Goal: Participate in discussion

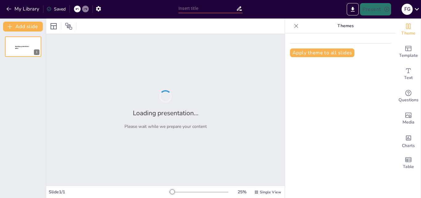
type input "Guía Vocacional: Opciones de Estudio en Tecnología y Medio Ambiente"
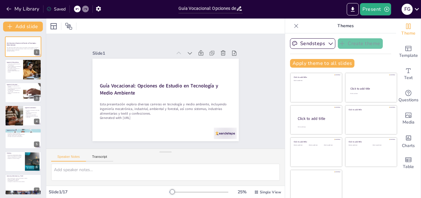
scroll to position [1, 0]
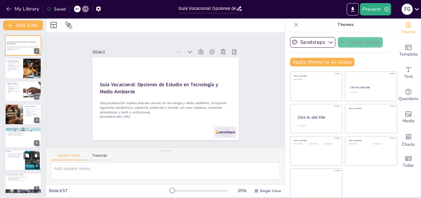
checkbox input "true"
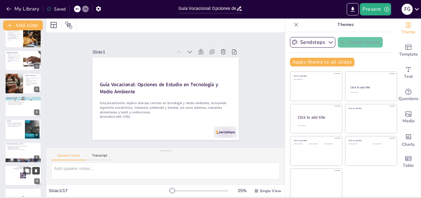
checkbox input "true"
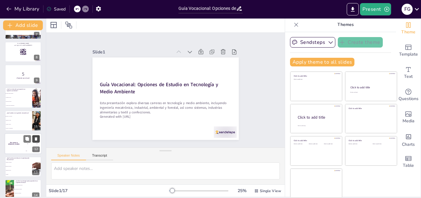
scroll to position [216, 0]
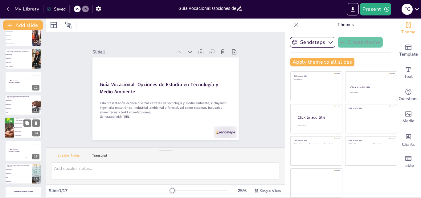
checkbox input "true"
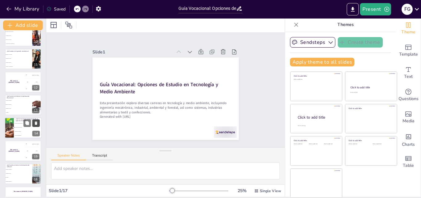
checkbox input "true"
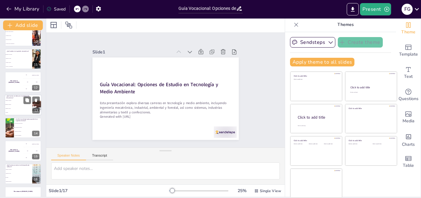
checkbox input "true"
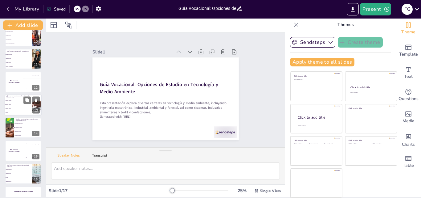
checkbox input "true"
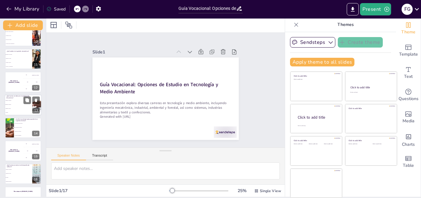
checkbox input "true"
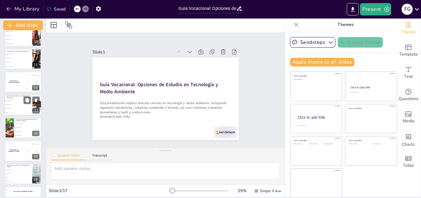
checkbox input "true"
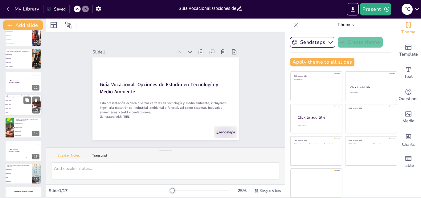
checkbox input "true"
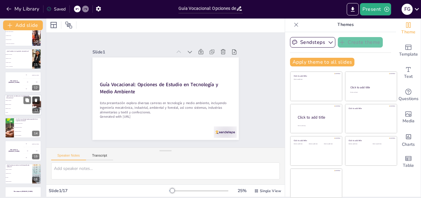
checkbox input "true"
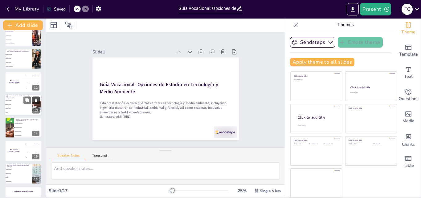
checkbox input "true"
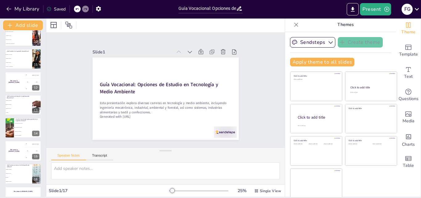
checkbox input "true"
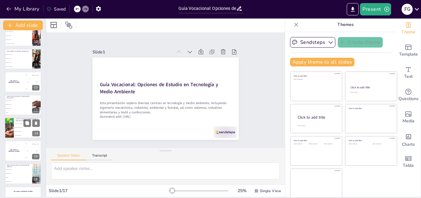
checkbox input "true"
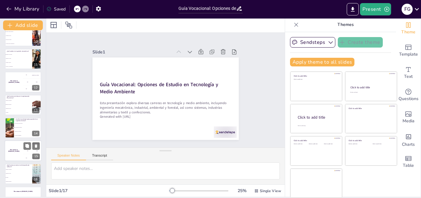
checkbox input "true"
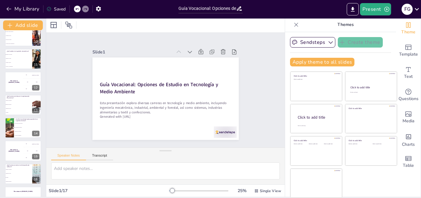
checkbox input "true"
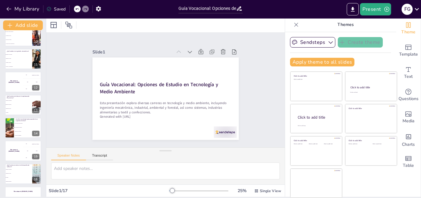
checkbox input "true"
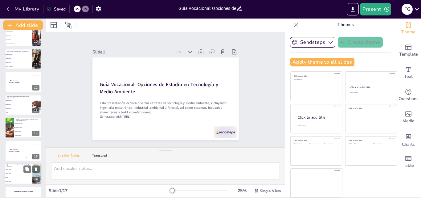
checkbox input "true"
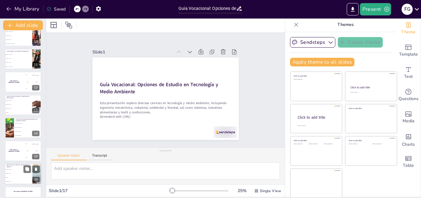
checkbox input "true"
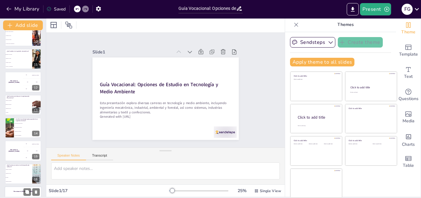
checkbox input "true"
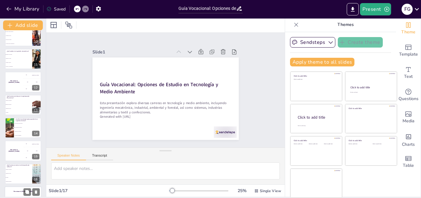
scroll to position [231, 0]
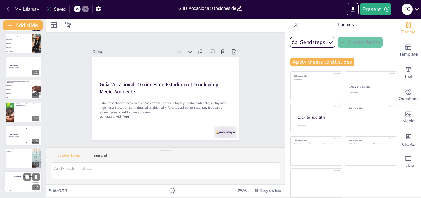
checkbox input "true"
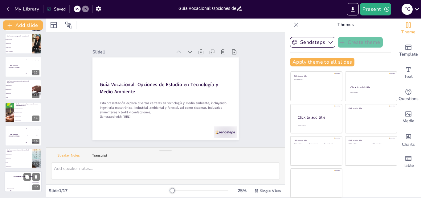
checkbox input "true"
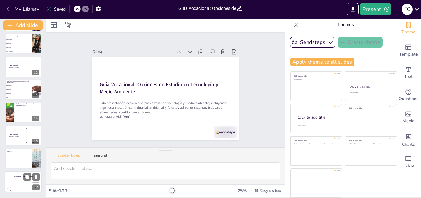
click at [12, 179] on div "The winner is [PERSON_NAME]" at bounding box center [23, 176] width 37 height 10
checkbox input "true"
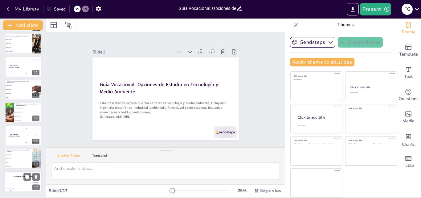
checkbox input "true"
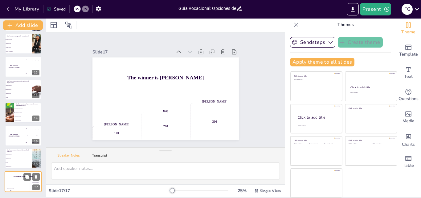
checkbox input "true"
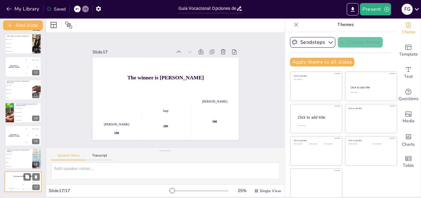
checkbox input "true"
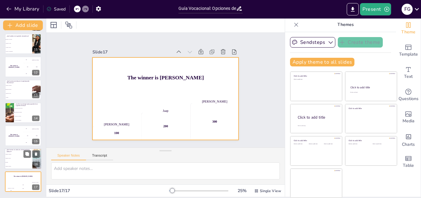
checkbox input "true"
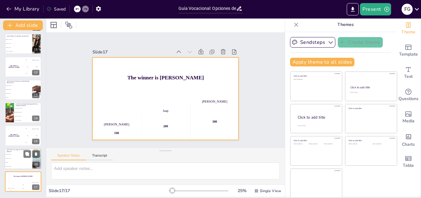
checkbox input "true"
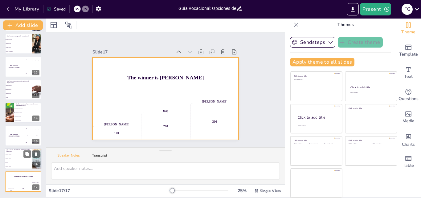
checkbox input "true"
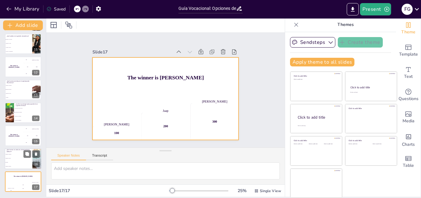
checkbox input "true"
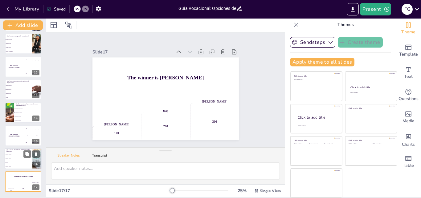
checkbox input "true"
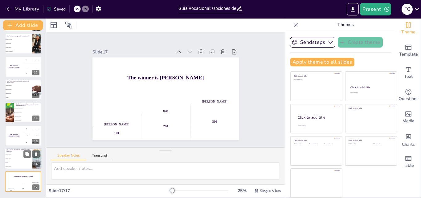
checkbox input "true"
click at [16, 154] on span "Ingeniería Ambiental" at bounding box center [19, 154] width 27 height 1
type textarea "La respuesta correcta es "Sistemas", que se discutió en la diapositiva sobre Si…"
checkbox input "true"
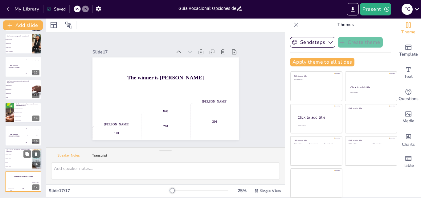
checkbox input "true"
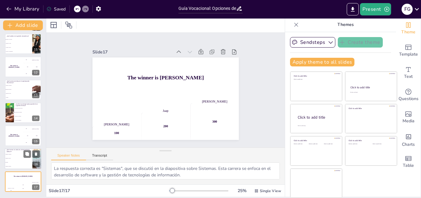
checkbox input "true"
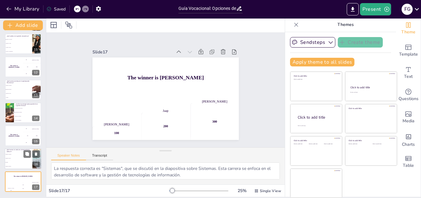
checkbox input "true"
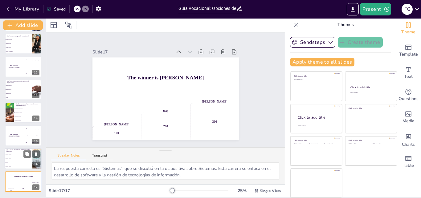
checkbox input "true"
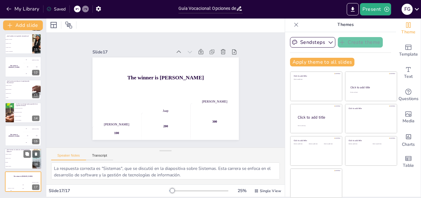
checkbox input "true"
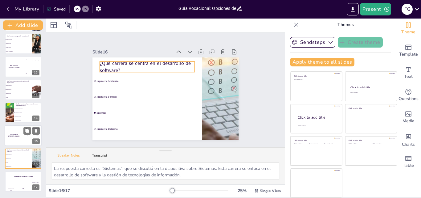
checkbox input "true"
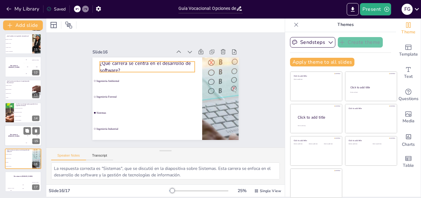
checkbox input "true"
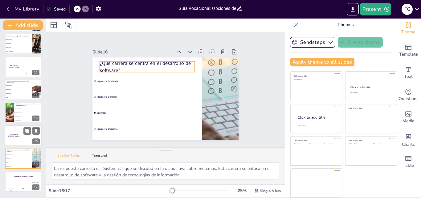
checkbox input "true"
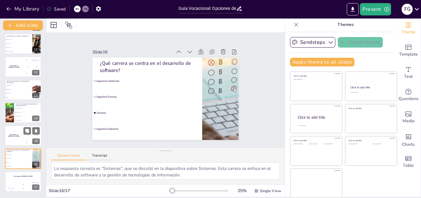
click at [16, 141] on div "The winner is [PERSON_NAME]" at bounding box center [14, 135] width 19 height 21
checkbox input "true"
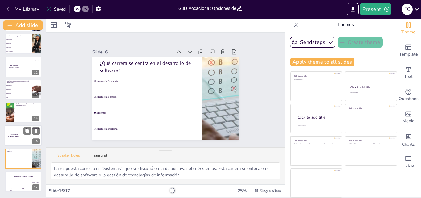
checkbox input "true"
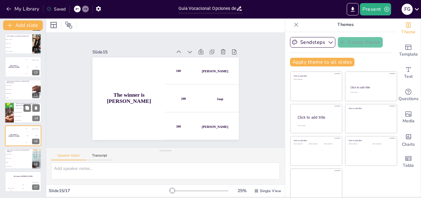
checkbox input "true"
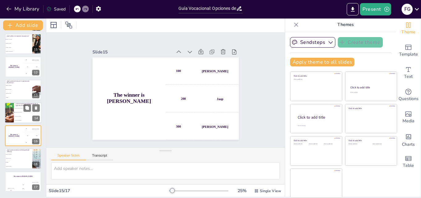
checkbox input "true"
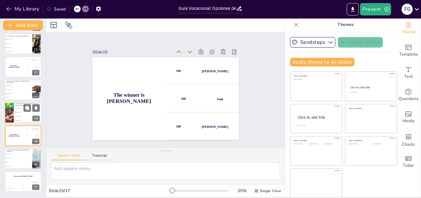
checkbox input "true"
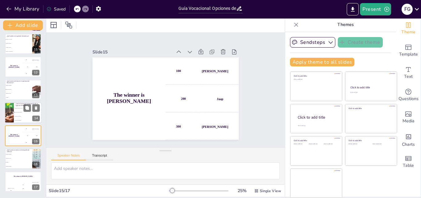
checkbox input "true"
click at [15, 119] on li "Producción alimentaria" at bounding box center [28, 120] width 28 height 4
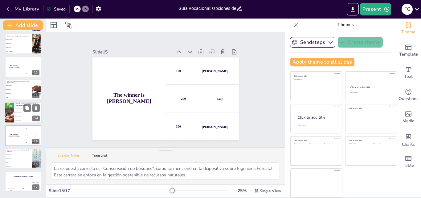
scroll to position [230, 0]
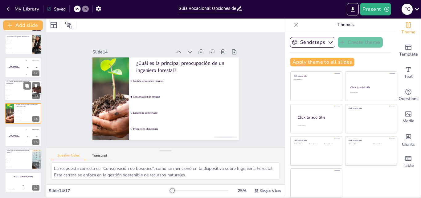
click at [21, 89] on li "Ingeniería Industrial" at bounding box center [19, 90] width 28 height 4
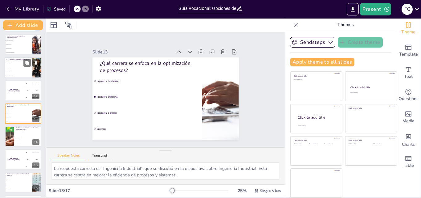
scroll to position [176, 0]
